Goal: Download file/media

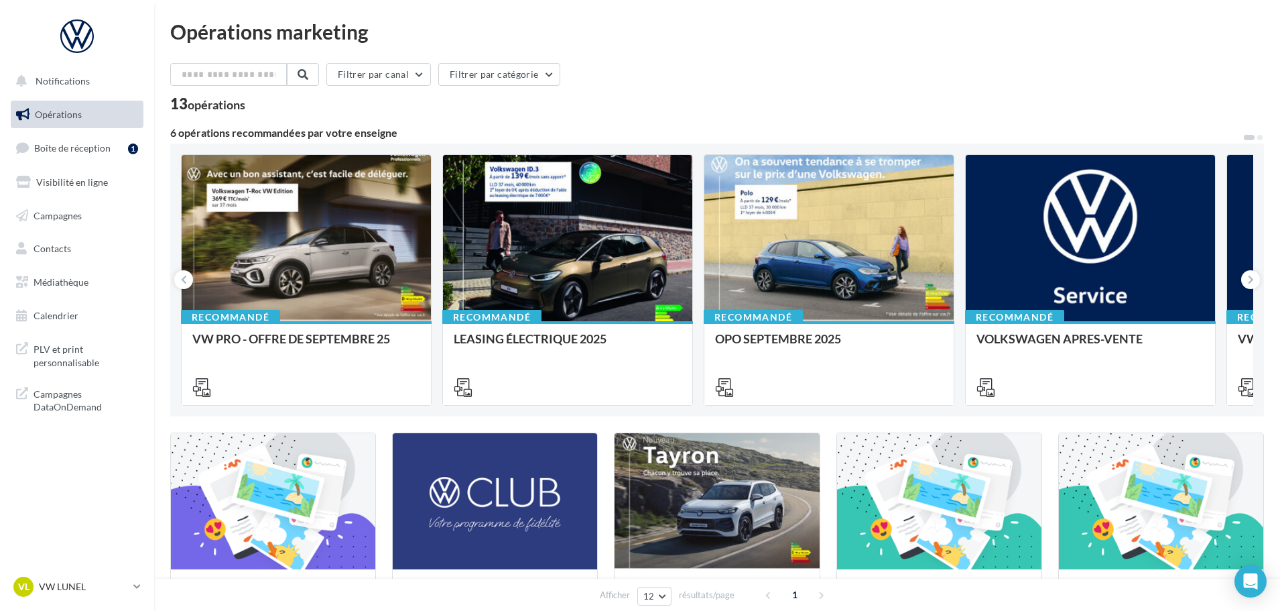
click at [679, 86] on div "Filtrer par canal Filtrer par catégorie" at bounding box center [717, 77] width 1094 height 28
click at [492, 196] on div at bounding box center [567, 239] width 249 height 168
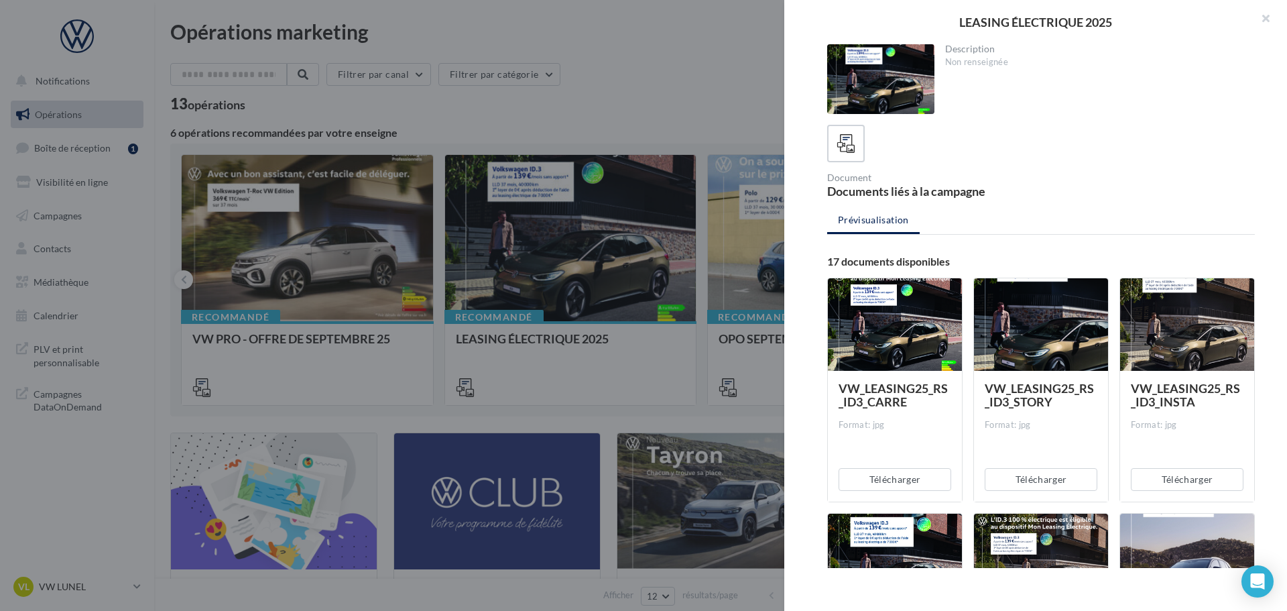
click at [1011, 324] on div at bounding box center [1041, 325] width 134 height 94
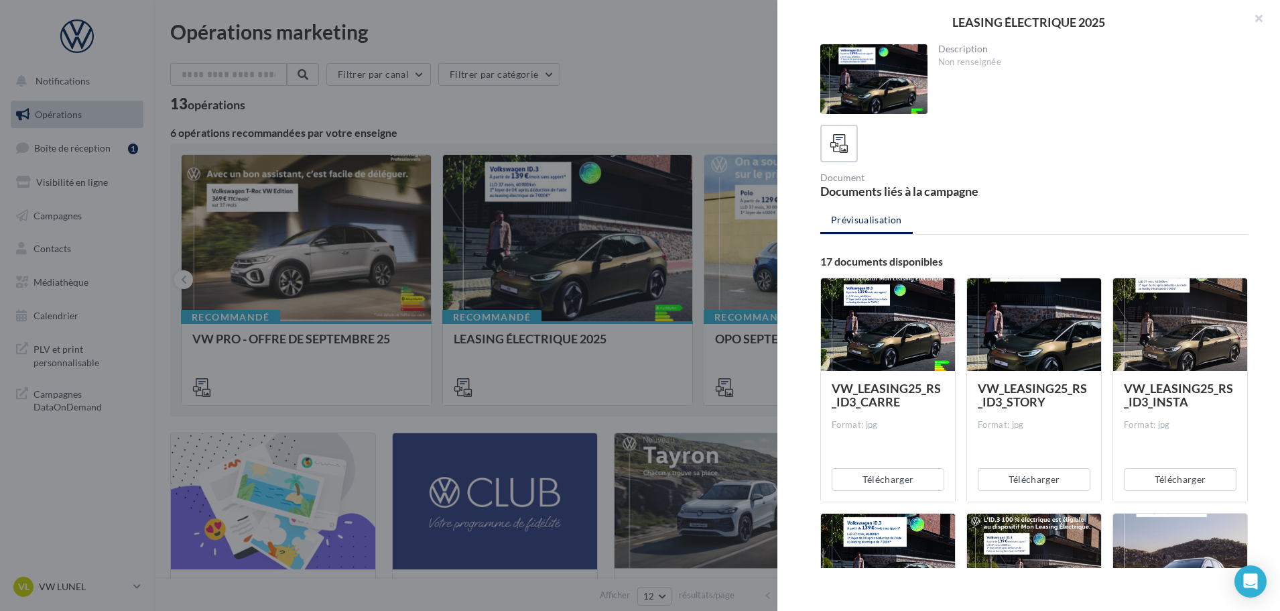
click at [700, 125] on div at bounding box center [640, 305] width 1280 height 611
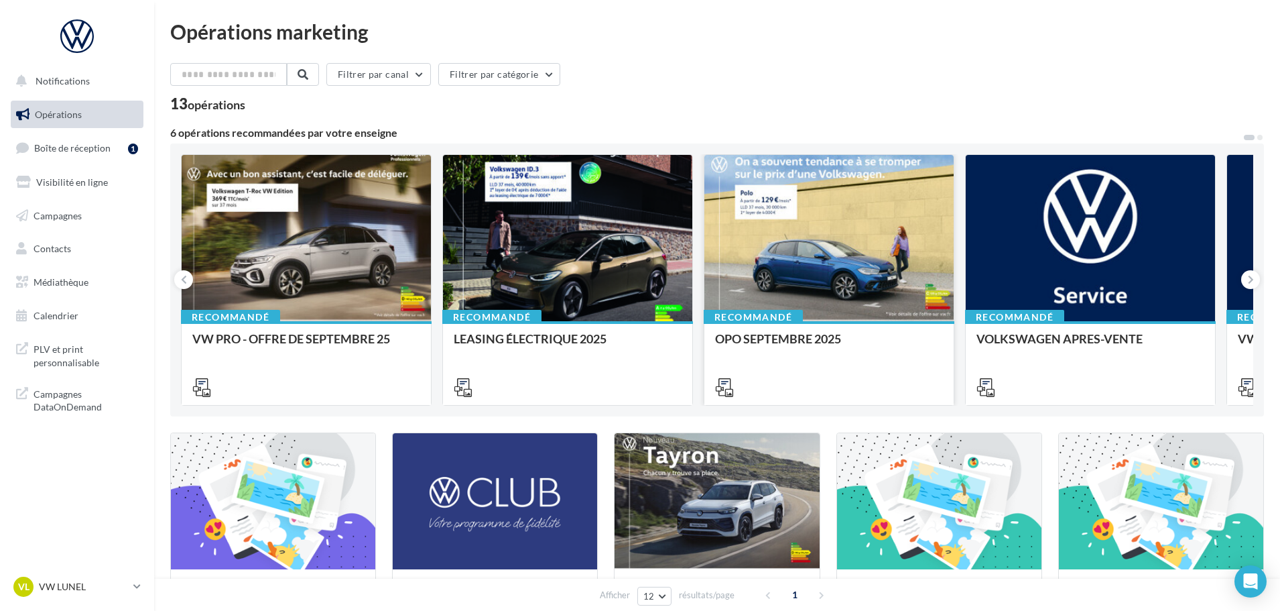
click at [835, 277] on div at bounding box center [828, 239] width 249 height 168
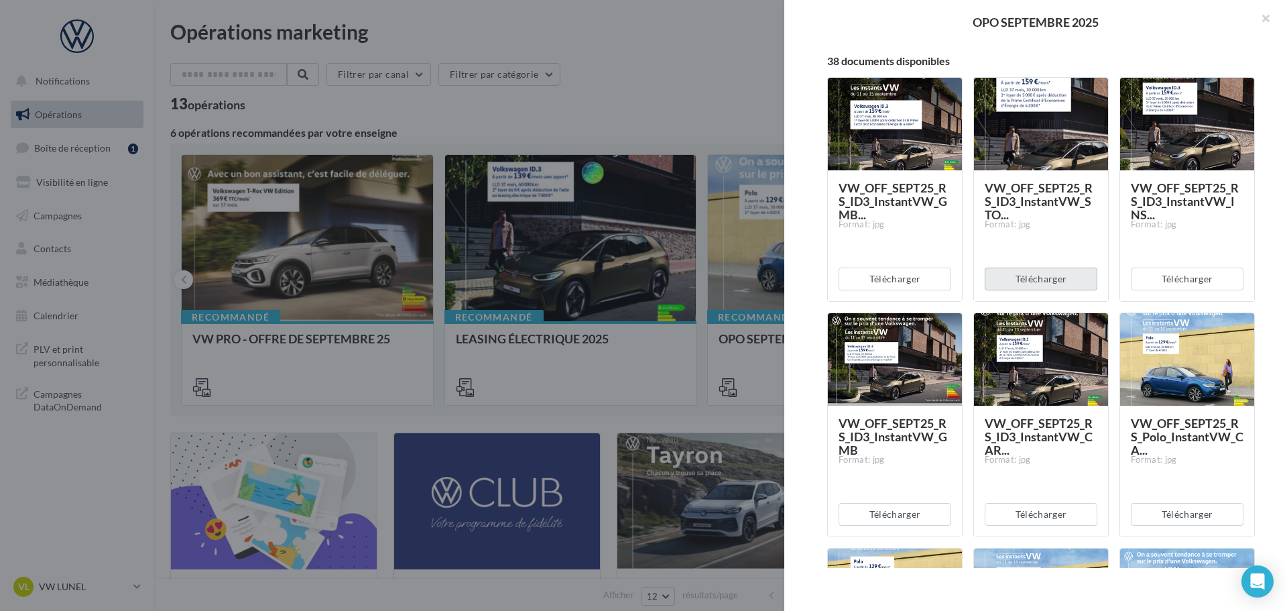
scroll to position [201, 0]
click at [1200, 363] on div at bounding box center [1187, 359] width 134 height 94
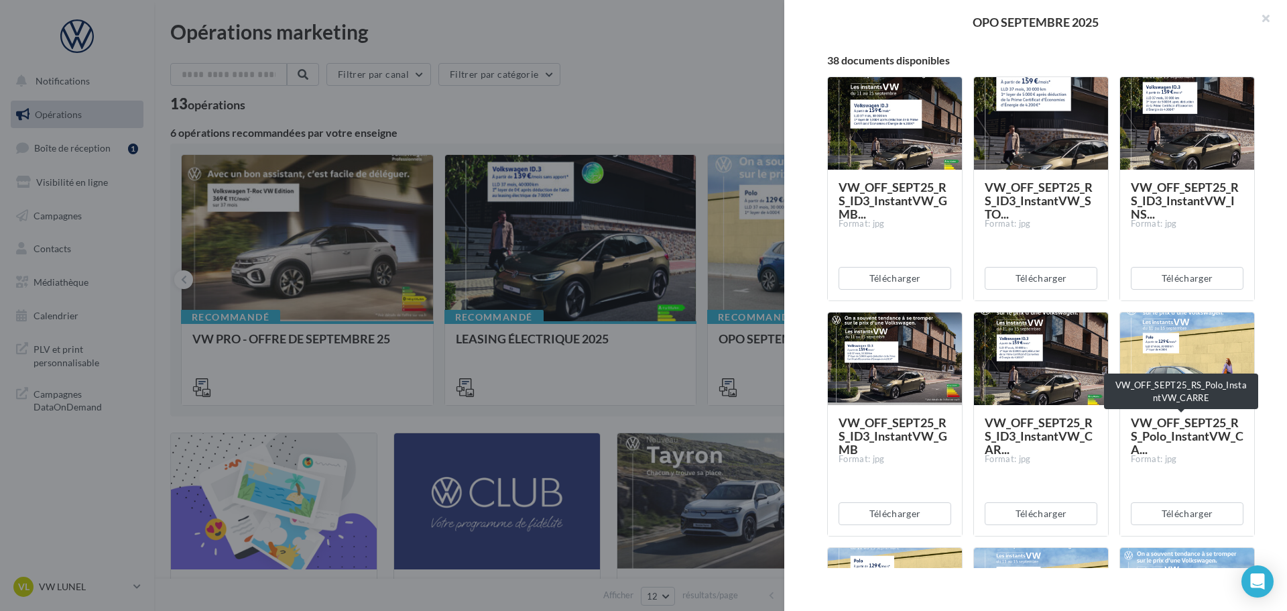
click at [1190, 440] on span "VW_OFF_SEPT25_RS_Polo_InstantVW_CA..." at bounding box center [1187, 436] width 113 height 42
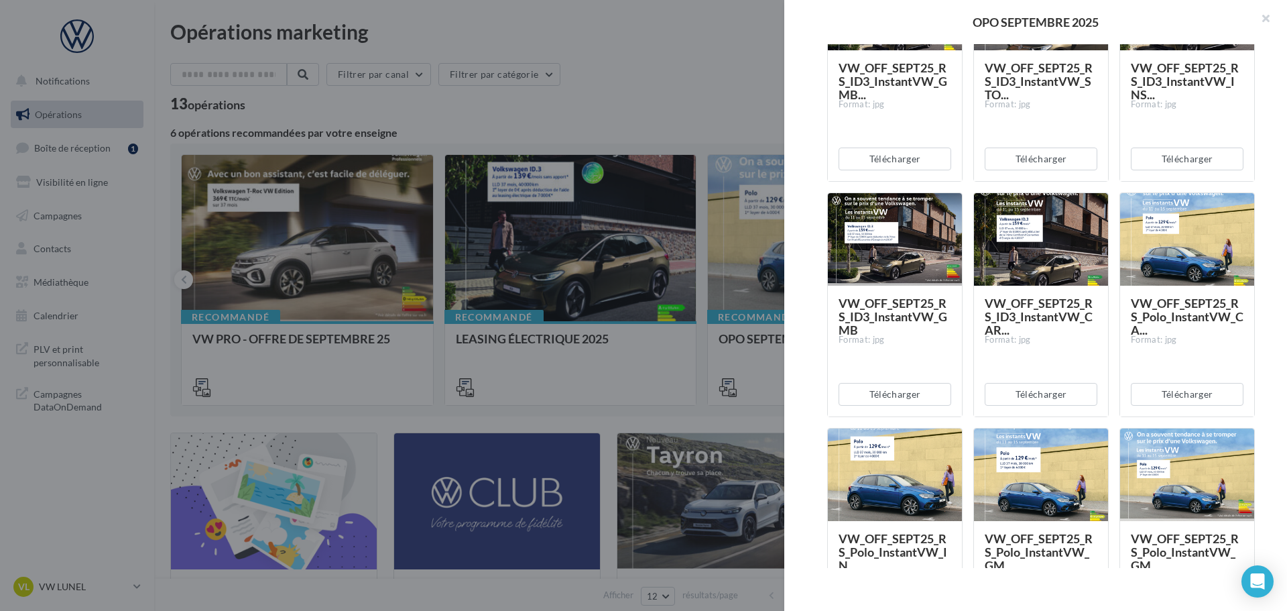
scroll to position [469, 0]
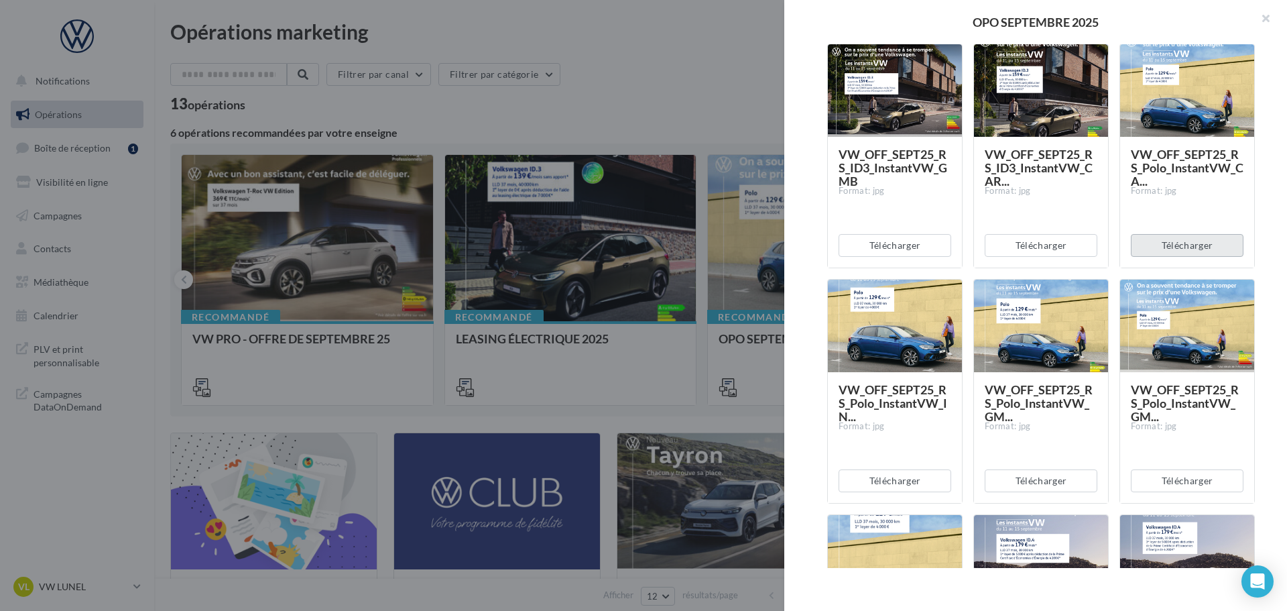
click at [1160, 246] on button "Télécharger" at bounding box center [1187, 245] width 113 height 23
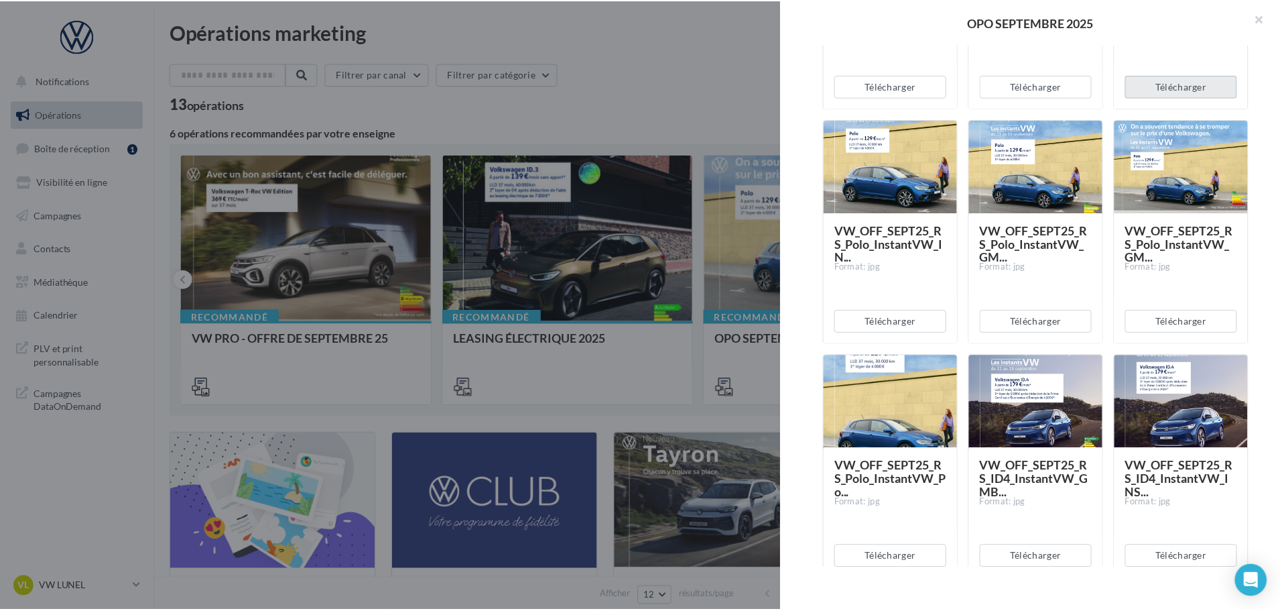
scroll to position [871, 0]
